Goal: Find specific page/section: Find specific page/section

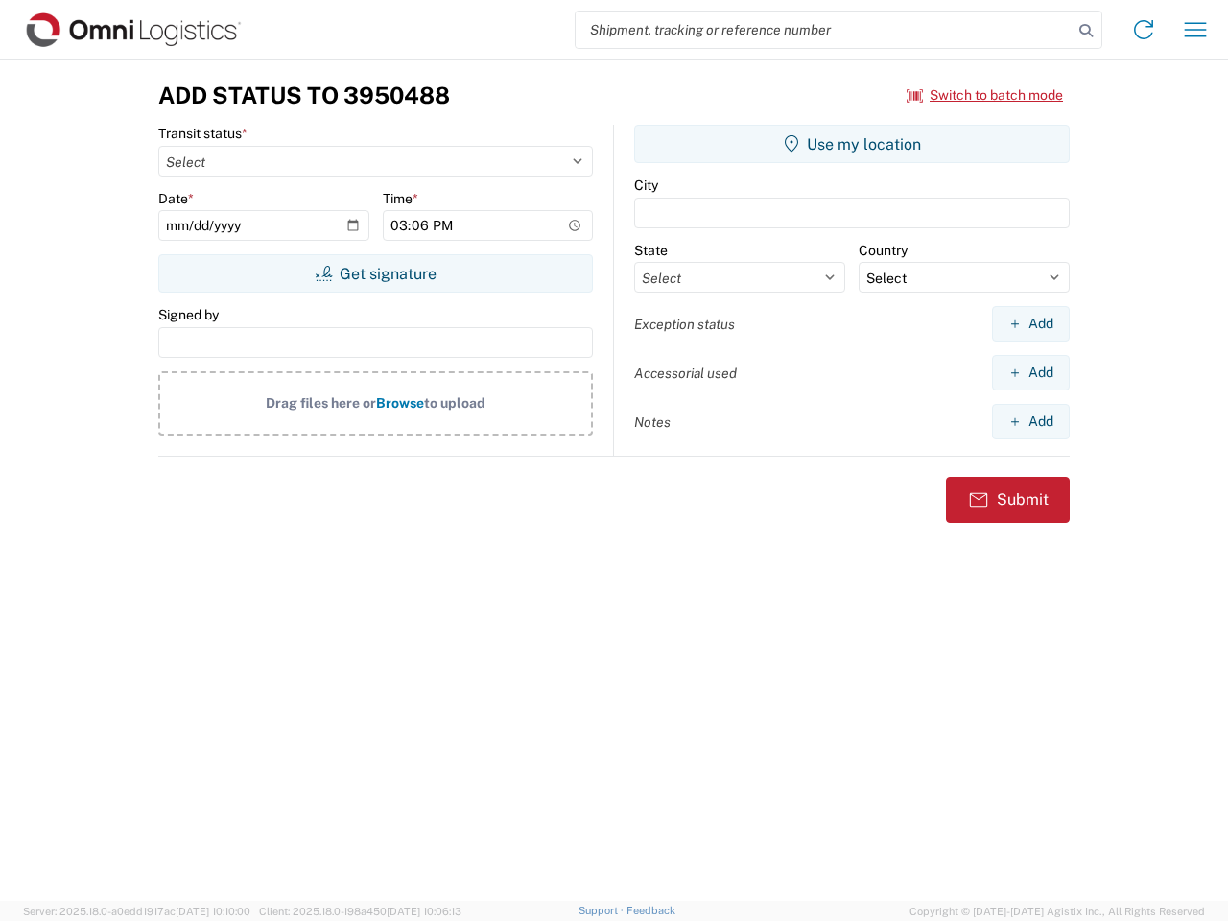
click at [824, 30] on input "search" at bounding box center [824, 30] width 497 height 36
click at [1086, 31] on icon at bounding box center [1086, 30] width 27 height 27
click at [1144, 30] on icon at bounding box center [1143, 29] width 31 height 31
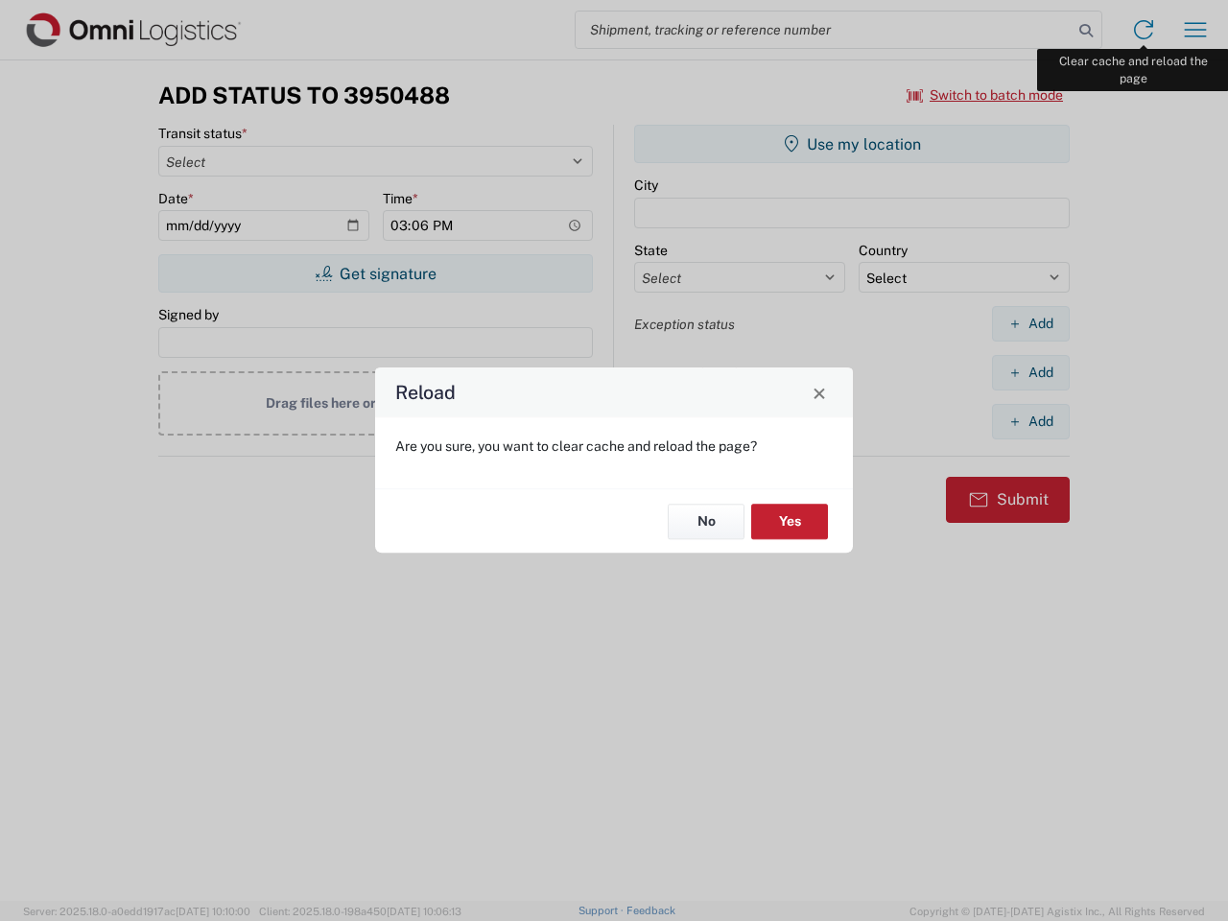
click at [1196, 30] on div "Reload Are you sure, you want to clear cache and reload the page? No Yes" at bounding box center [614, 460] width 1228 height 921
click at [985, 95] on div "Reload Are you sure, you want to clear cache and reload the page? No Yes" at bounding box center [614, 460] width 1228 height 921
click at [375, 273] on div "Reload Are you sure, you want to clear cache and reload the page? No Yes" at bounding box center [614, 460] width 1228 height 921
click at [852, 144] on div "Reload Are you sure, you want to clear cache and reload the page? No Yes" at bounding box center [614, 460] width 1228 height 921
click at [1031, 323] on div "Reload Are you sure, you want to clear cache and reload the page? No Yes" at bounding box center [614, 460] width 1228 height 921
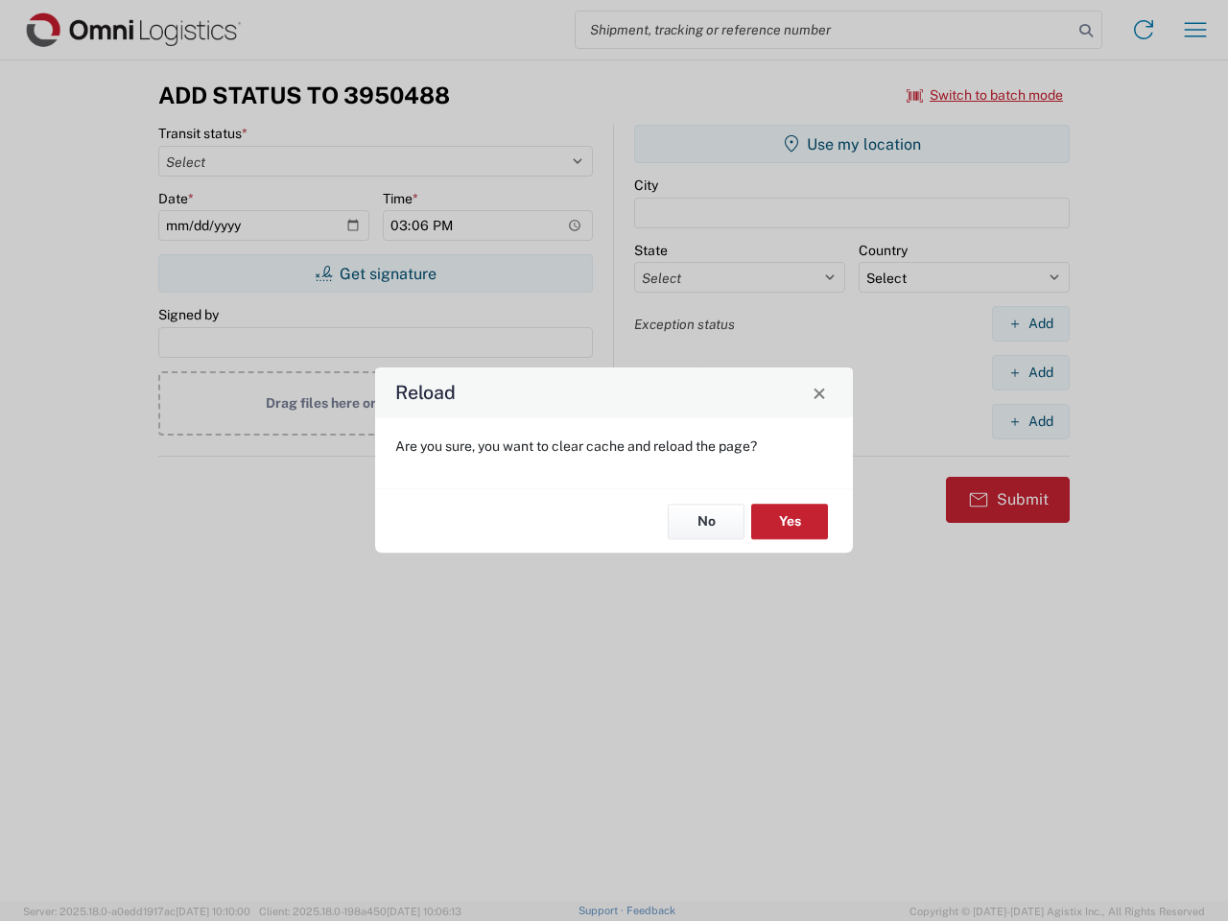
click at [1031, 372] on div "Reload Are you sure, you want to clear cache and reload the page? No Yes" at bounding box center [614, 460] width 1228 height 921
click at [1031, 421] on div "Reload Are you sure, you want to clear cache and reload the page? No Yes" at bounding box center [614, 460] width 1228 height 921
